Goal: Information Seeking & Learning: Learn about a topic

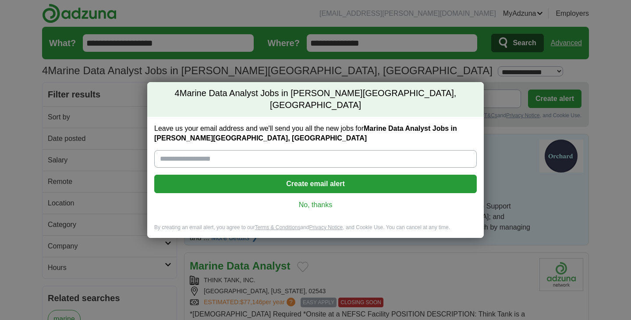
click at [322, 200] on link "No, thanks" at bounding box center [315, 205] width 309 height 10
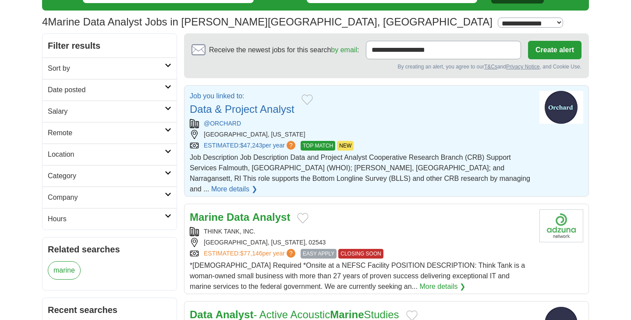
scroll to position [49, 0]
click at [368, 119] on div "@ORCHARD" at bounding box center [361, 123] width 343 height 9
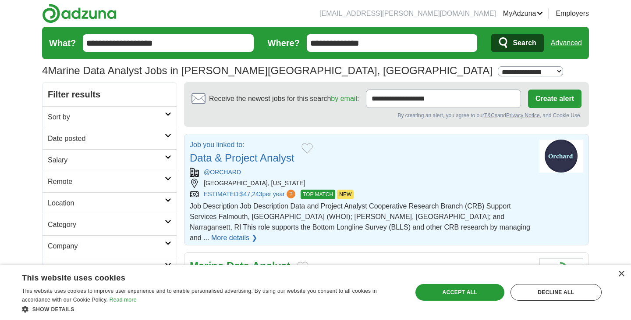
scroll to position [0, 0]
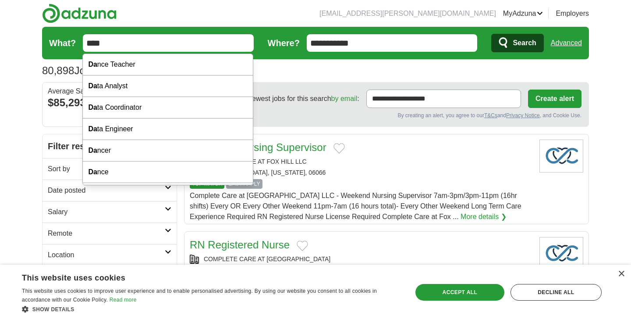
type input "****"
click at [517, 43] on button "Search" at bounding box center [517, 43] width 52 height 18
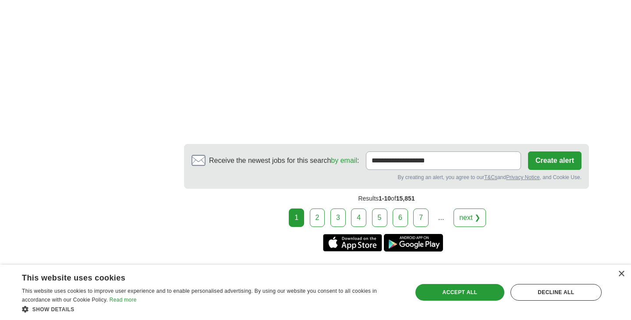
scroll to position [1652, 0]
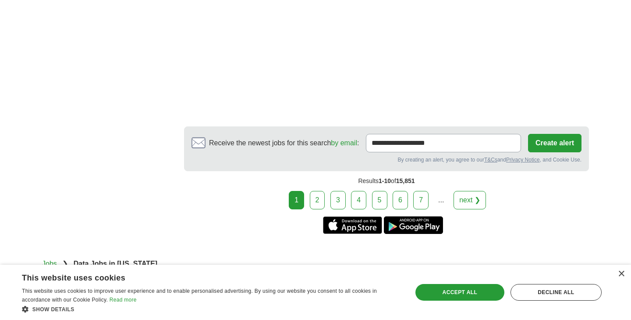
click at [322, 206] on link "2" at bounding box center [317, 200] width 15 height 18
